Goal: Transaction & Acquisition: Purchase product/service

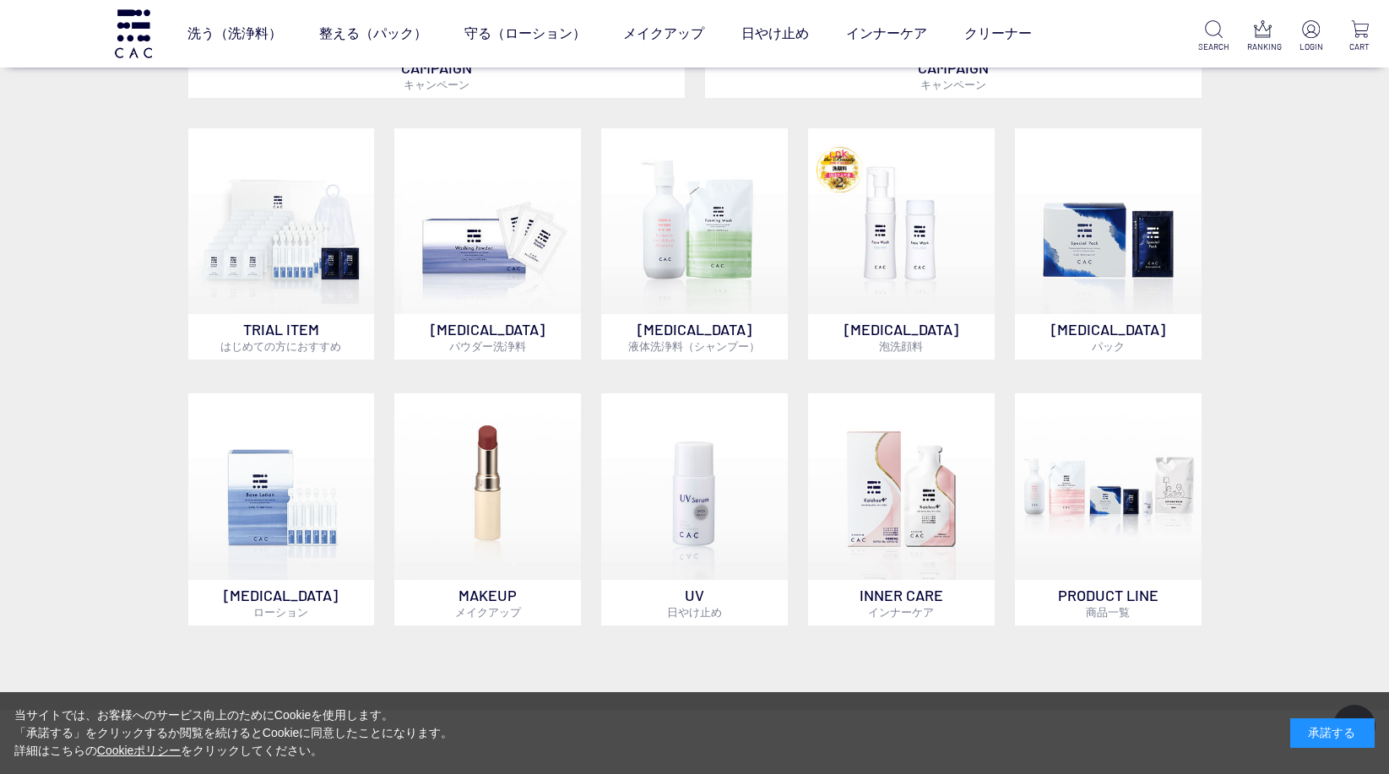
scroll to position [1267, 0]
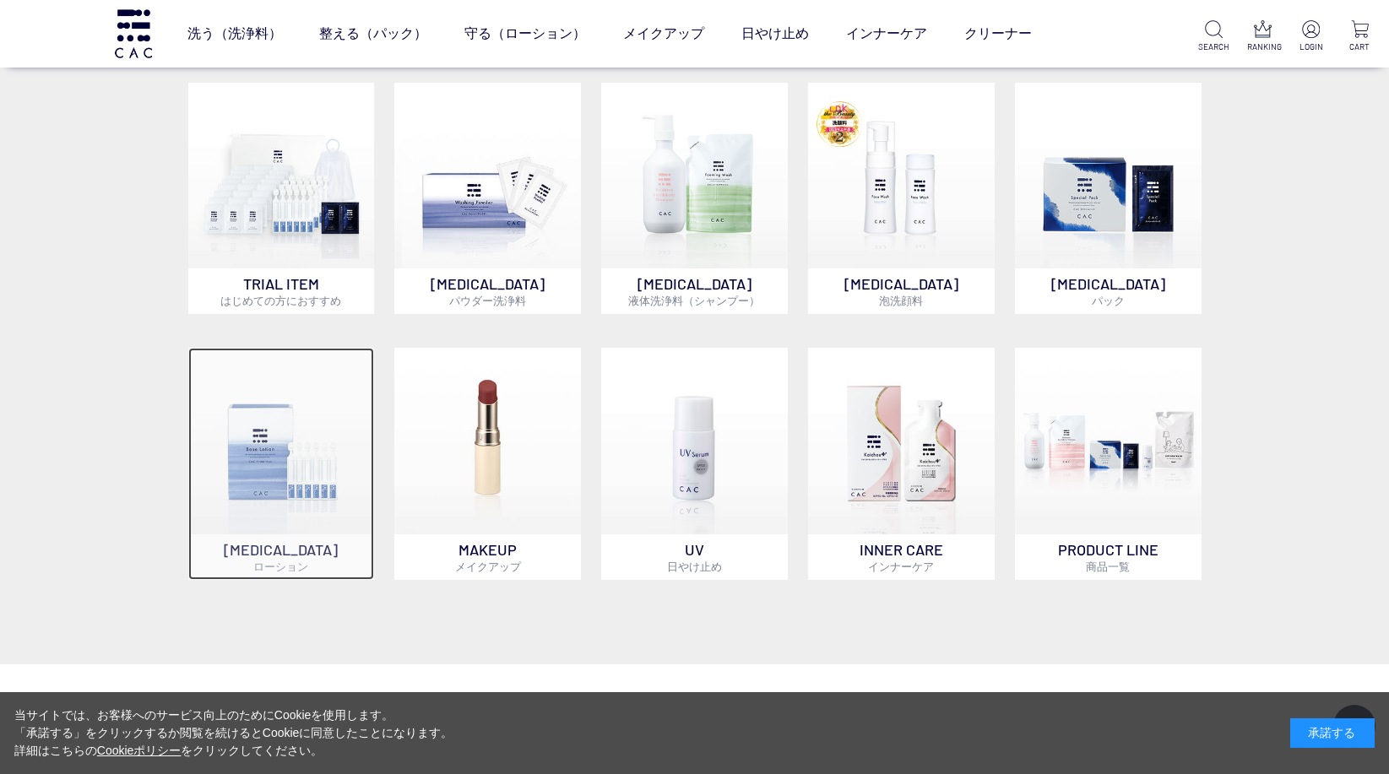
click at [345, 492] on img at bounding box center [281, 441] width 187 height 187
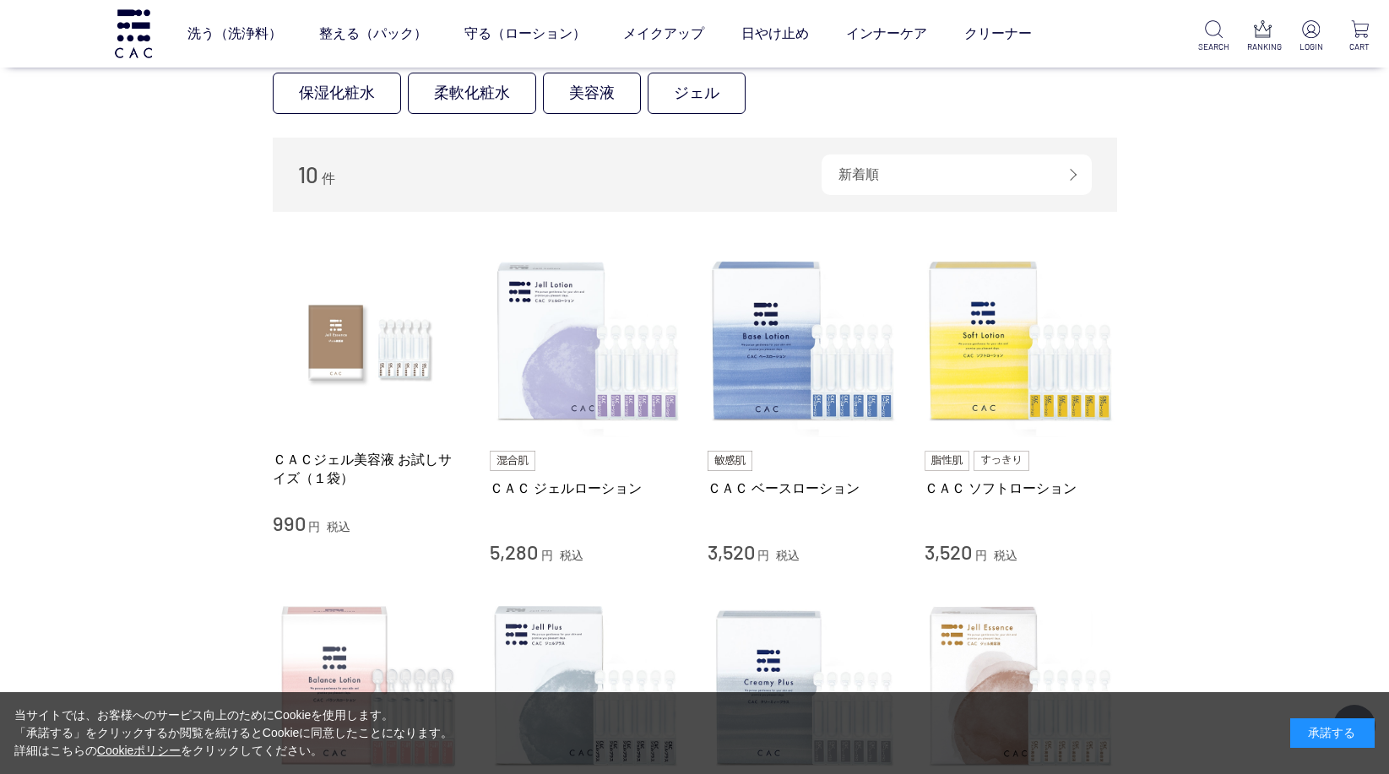
scroll to position [169, 0]
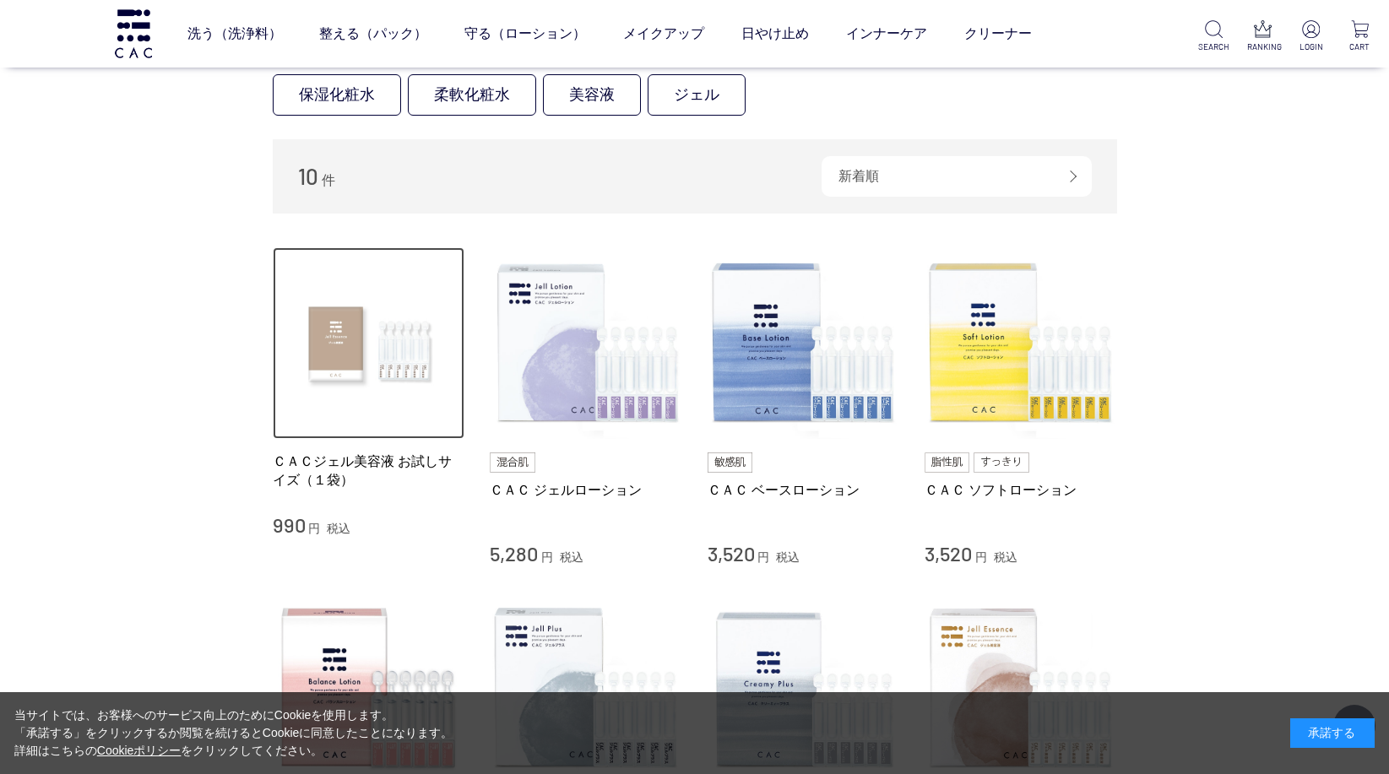
click at [391, 364] on img at bounding box center [369, 343] width 193 height 193
